Goal: Find specific page/section: Find specific page/section

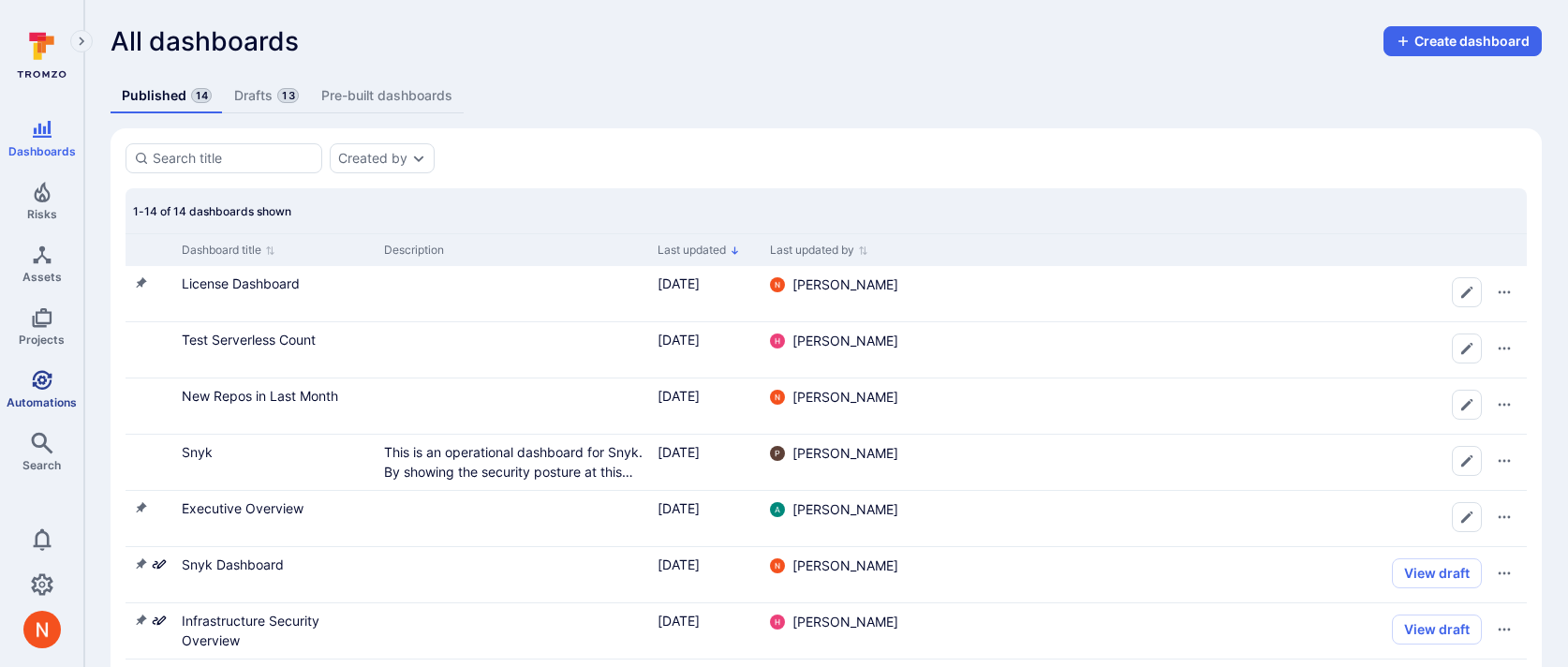
click at [52, 389] on link "Automations" at bounding box center [41, 389] width 83 height 56
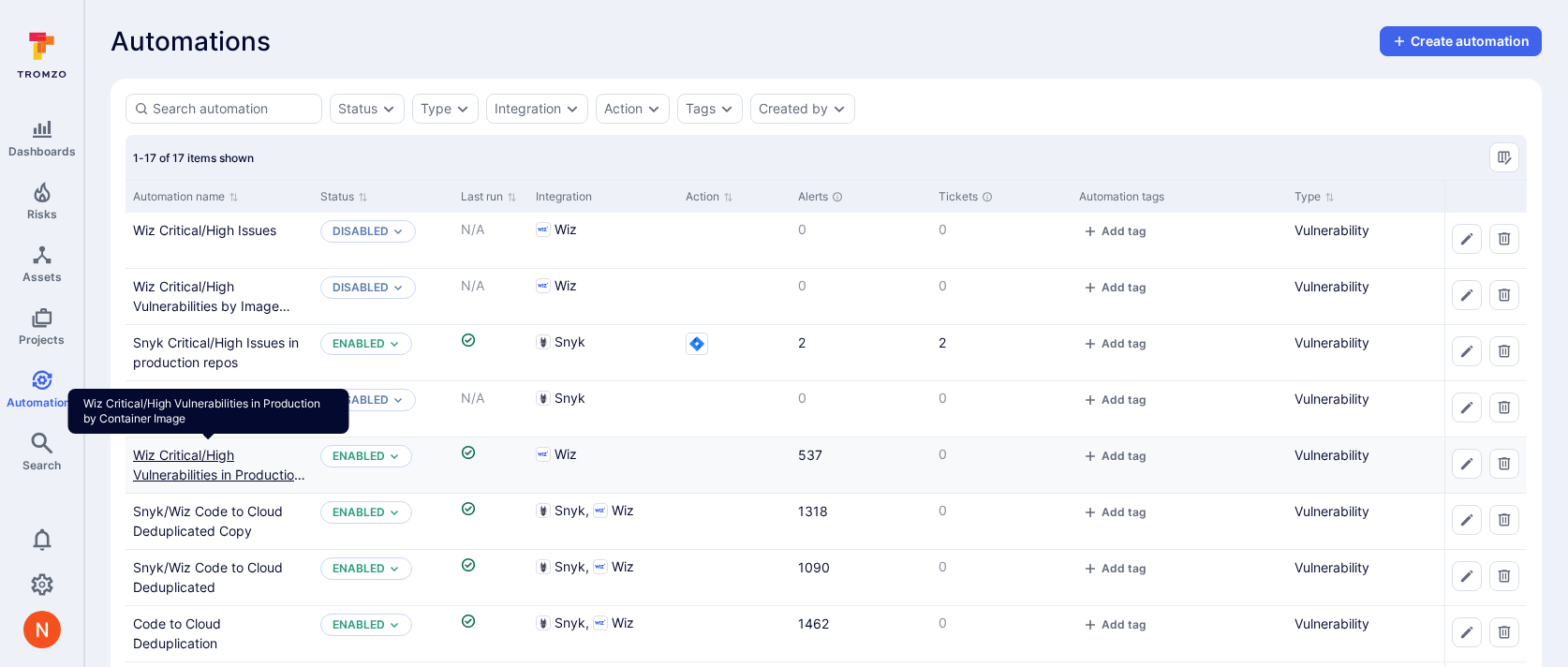
click at [208, 473] on link "Wiz Critical/High Vulnerabilities in Production by Container Image" at bounding box center [219, 475] width 172 height 56
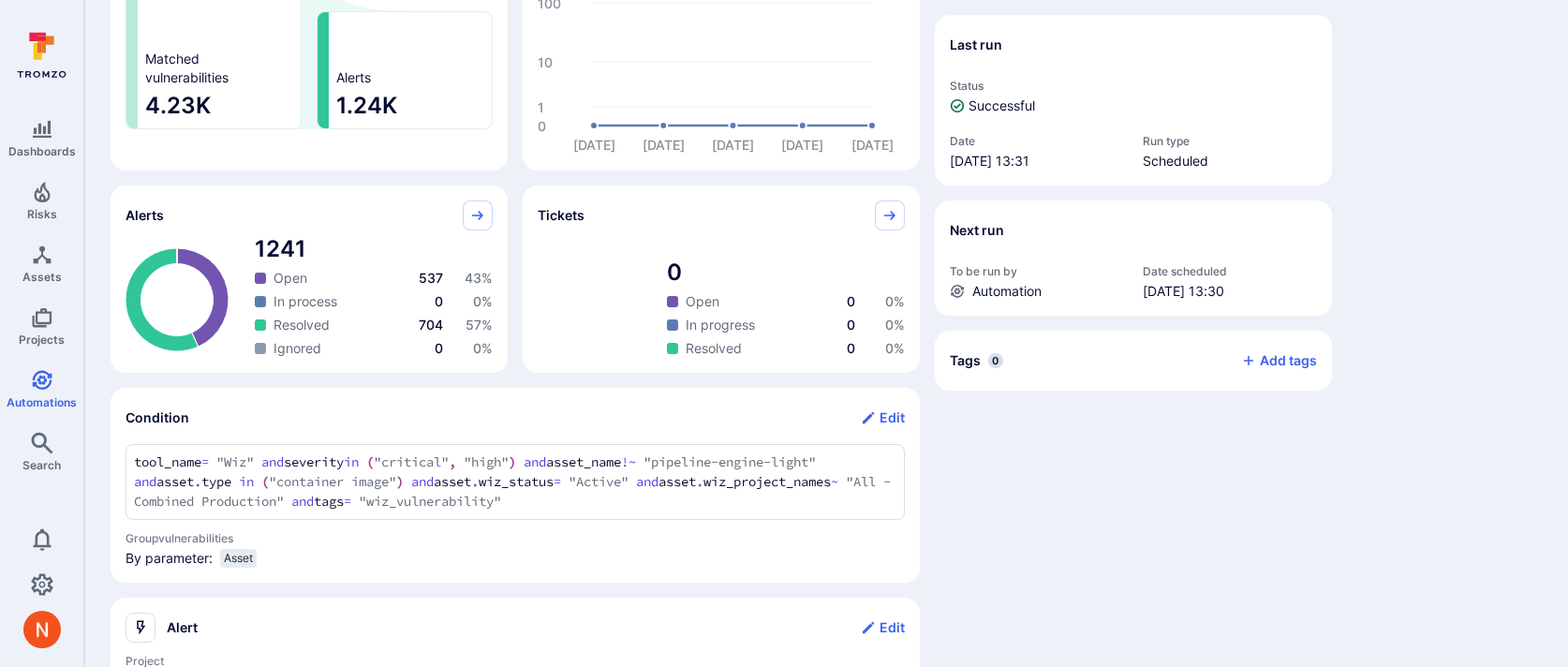
scroll to position [494, 0]
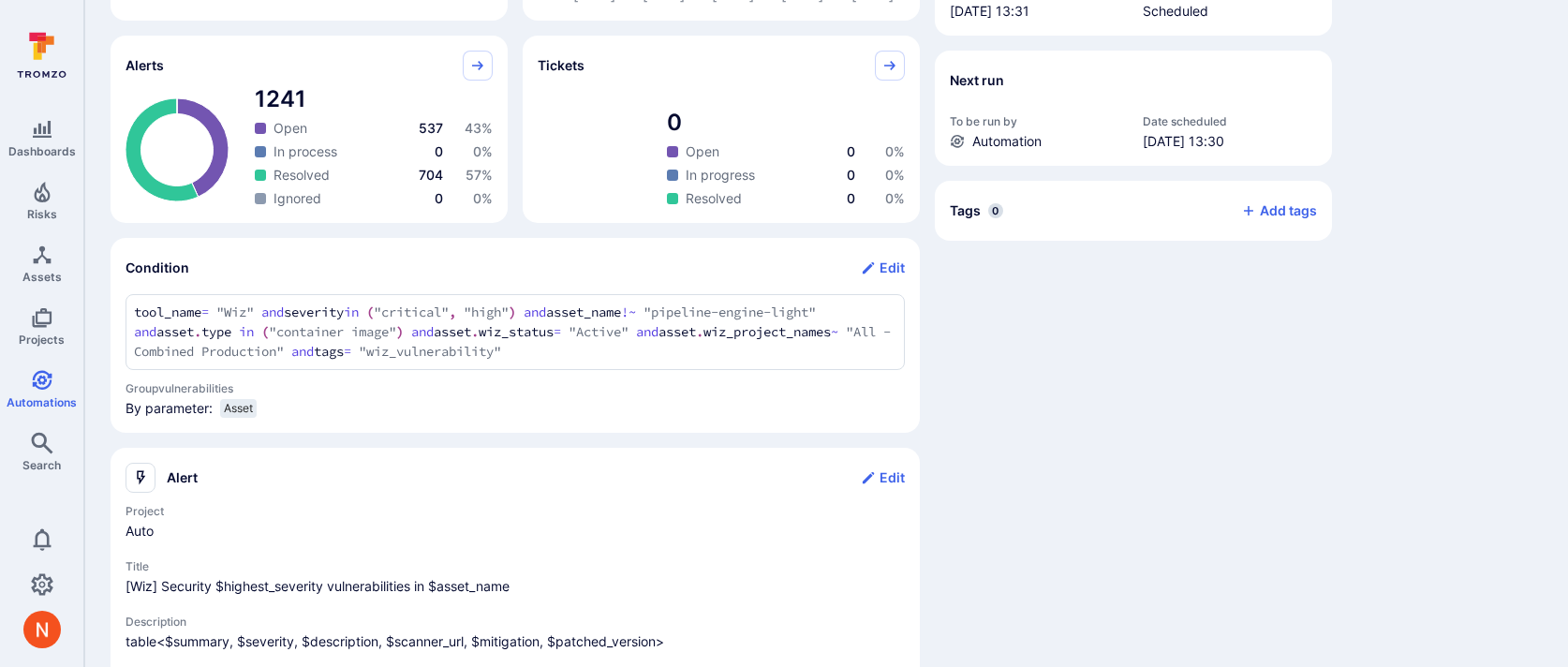
click at [128, 347] on div "tool_name = "Wiz" and severity in ("critical", "high") and asset_name !~ "pipel…" at bounding box center [515, 331] width 780 height 76
